Goal: Find specific page/section: Find specific page/section

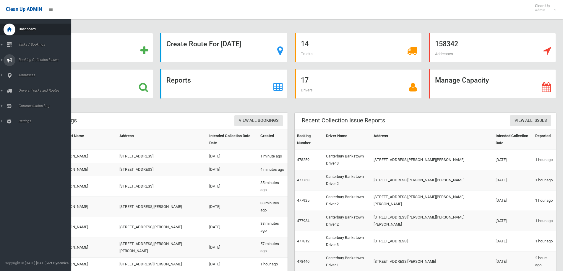
click at [35, 58] on span "Booking Collection Issues" at bounding box center [46, 60] width 58 height 4
click at [36, 43] on span "Tasks / Bookings" at bounding box center [46, 45] width 58 height 4
click at [20, 87] on span "Search" at bounding box center [43, 88] width 53 height 4
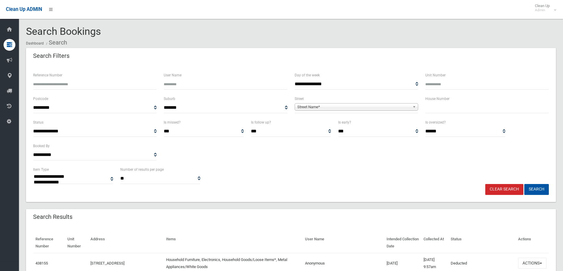
select select
